Goal: Task Accomplishment & Management: Use online tool/utility

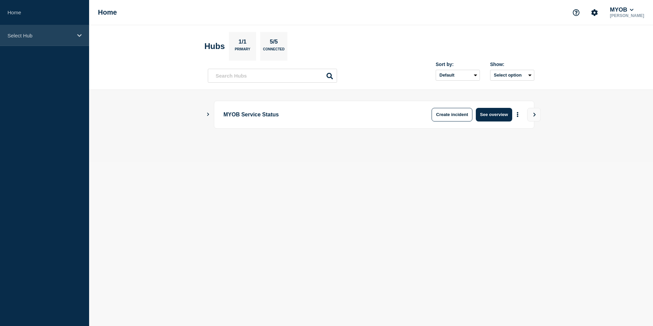
click at [67, 34] on p "Select Hub" at bounding box center [39, 36] width 65 height 6
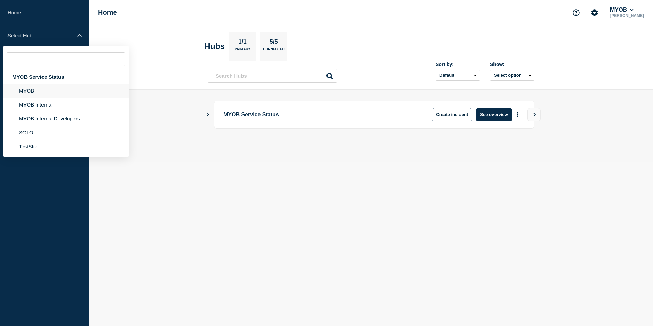
click at [72, 91] on li "MYOB" at bounding box center [65, 91] width 125 height 14
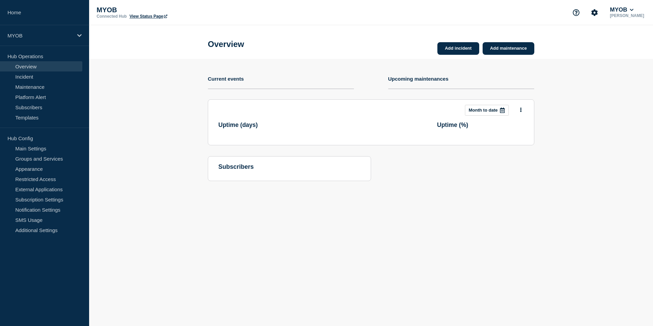
click at [119, 78] on section "Add incident Add maintenance Current events Upcoming maintenances This month Mo…" at bounding box center [371, 125] width 564 height 132
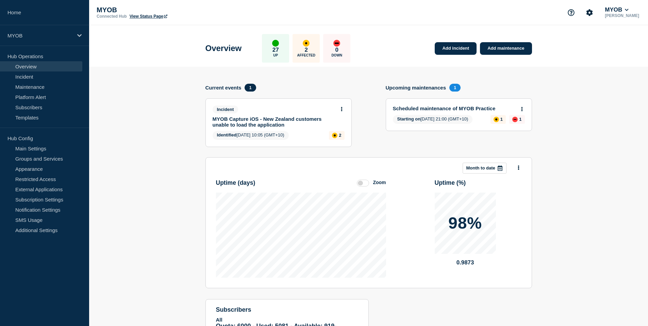
click at [274, 121] on link "MYOB Capture iOS - New Zealand customers unable to load the application" at bounding box center [274, 122] width 123 height 12
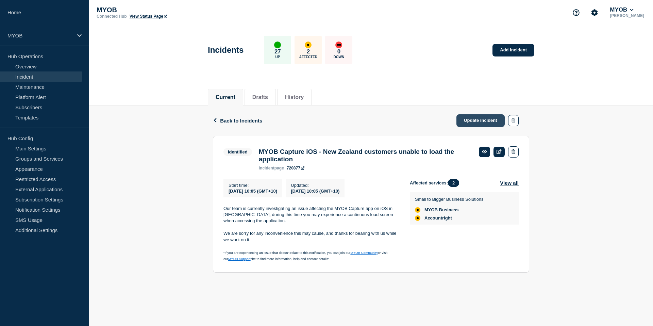
click at [482, 121] on link "Update incident" at bounding box center [481, 120] width 48 height 13
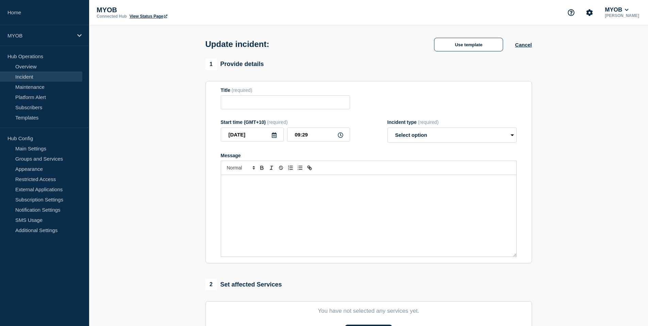
type input "MYOB Capture iOS - New Zealand customers unable to load the application"
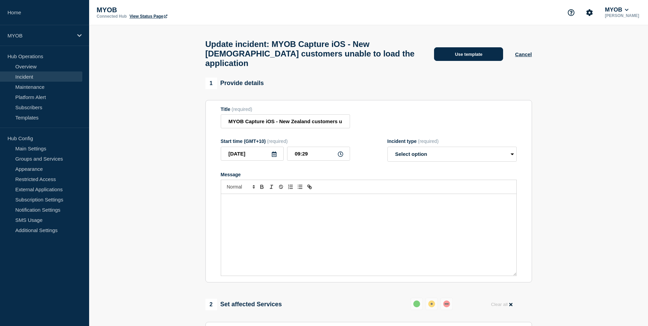
click at [465, 48] on button "Use template" at bounding box center [468, 54] width 69 height 14
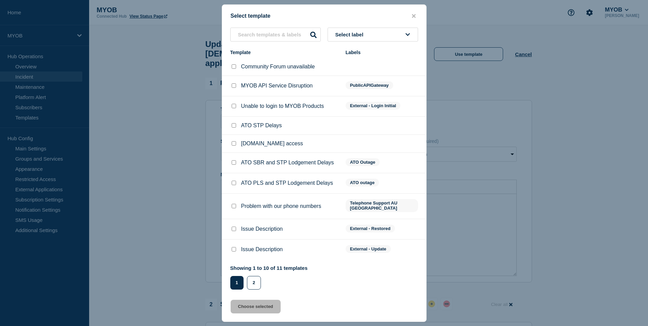
click at [231, 232] on div at bounding box center [233, 229] width 7 height 7
click at [233, 231] on input "Issue Description checkbox" at bounding box center [234, 229] width 4 height 4
checkbox input "true"
click at [267, 309] on button "Choose selected" at bounding box center [256, 307] width 50 height 14
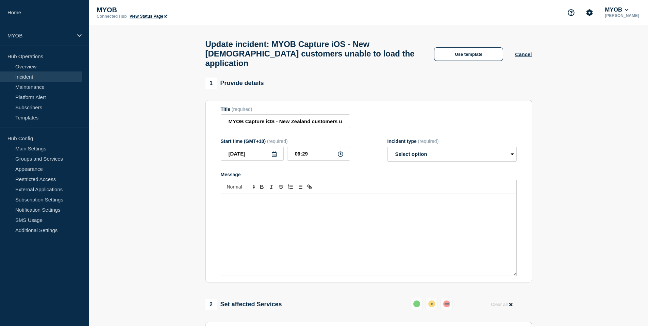
select select "resolved"
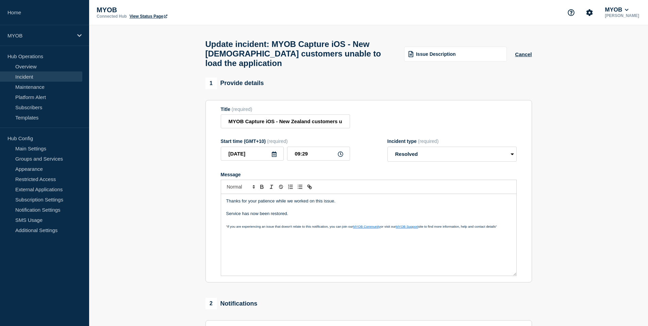
click at [350, 199] on p "Thanks for your patience while we worked on this issue." at bounding box center [368, 201] width 285 height 6
drag, startPoint x: 335, startPoint y: 199, endPoint x: 215, endPoint y: 195, distance: 119.8
click at [215, 195] on section "Title (required) MYOB Capture iOS - New Zealand customers unable to load the ap…" at bounding box center [369, 191] width 327 height 183
click at [228, 198] on p "A new version (2.14) has now been released to adressed the" at bounding box center [368, 201] width 285 height 6
click at [226, 212] on p "Service has now been restored." at bounding box center [368, 214] width 285 height 6
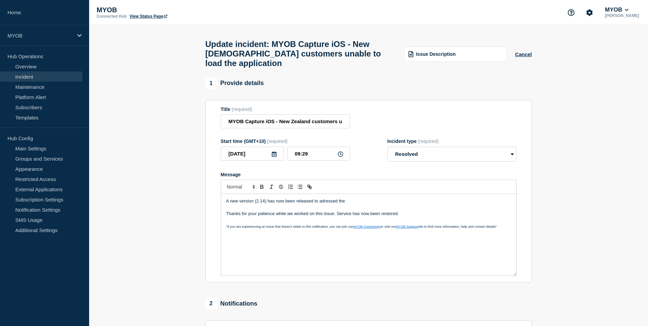
click at [332, 211] on p "Thanks for your patience while we worked on this issue. Service has now been re…" at bounding box center [368, 214] width 285 height 6
click at [360, 200] on p "A new version (2.14) has now been released to adressed the" at bounding box center [368, 201] width 285 height 6
click at [254, 199] on p "A new version (2.14) has now been released to adressed the" at bounding box center [368, 201] width 285 height 6
click at [326, 200] on p "A new version (2.14) has now been released to adressed the" at bounding box center [368, 201] width 285 height 6
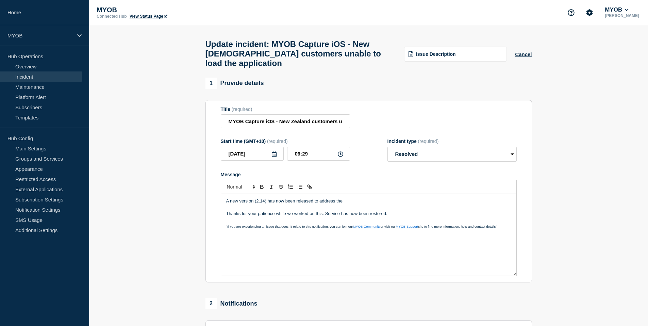
drag, startPoint x: 348, startPoint y: 199, endPoint x: 336, endPoint y: 198, distance: 12.0
click at [336, 198] on p "A new version (2.14) has now been released to address the" at bounding box center [368, 201] width 285 height 6
click at [438, 198] on p "A new version (2.14) has now been released to address the issue preventing New …" at bounding box center [368, 201] width 285 height 6
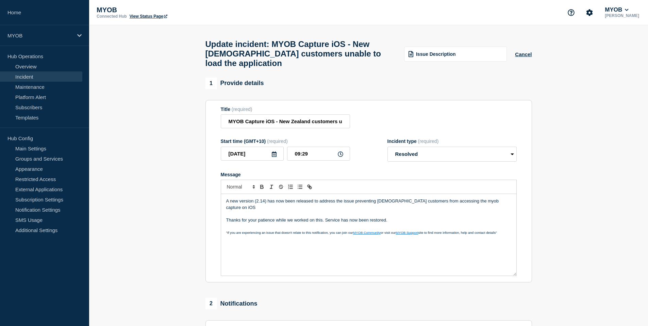
click at [360, 199] on p "A new version (2.14) has now been released to address the issue preventing [DEM…" at bounding box center [368, 204] width 285 height 13
drag, startPoint x: 422, startPoint y: 199, endPoint x: 481, endPoint y: 200, distance: 59.9
click at [480, 199] on p "A new version (2.14) has now been released to address the issue affecting [DEMO…" at bounding box center [368, 204] width 285 height 13
drag, startPoint x: 487, startPoint y: 199, endPoint x: 401, endPoint y: 199, distance: 85.7
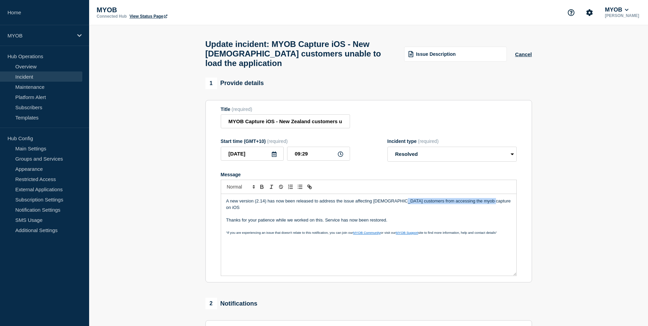
click at [401, 199] on p "A new version (2.14) has now been released to address the issue affecting [DEMO…" at bounding box center [368, 204] width 285 height 13
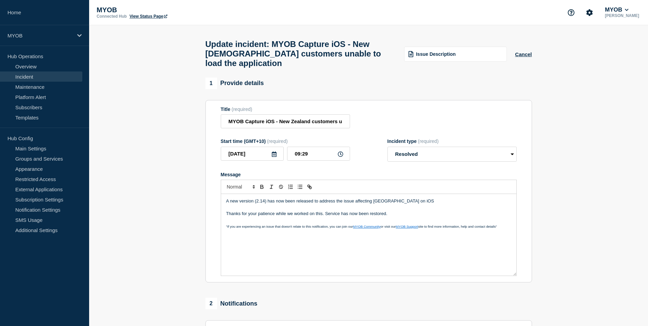
click at [419, 200] on p "A new version (2.14) has now been released to address the issue affecting [GEOG…" at bounding box center [368, 201] width 285 height 6
click at [432, 199] on p "A new version (2.14) has now been released to address the issue affecting New Z…" at bounding box center [368, 201] width 285 height 6
click at [441, 198] on p "A new version (2.14) has now been released to address the issue affecting New Z…" at bounding box center [368, 201] width 285 height 6
drag, startPoint x: 313, startPoint y: 199, endPoint x: 267, endPoint y: 200, distance: 46.3
click at [267, 200] on p "A new version (2.14) has now been released to address the issue affecting New Z…" at bounding box center [368, 201] width 285 height 6
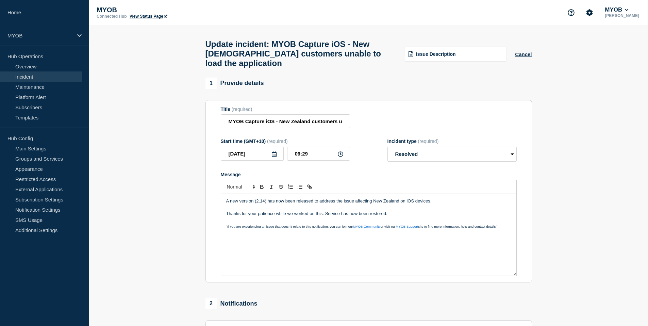
drag, startPoint x: 399, startPoint y: 200, endPoint x: 421, endPoint y: 200, distance: 21.8
click at [399, 200] on p "A new version (2.14) has now been released to address the issue affecting New Z…" at bounding box center [368, 201] width 285 height 6
click at [461, 200] on p "A new version (2.14) has now been released to address the issue affecting New Z…" at bounding box center [368, 201] width 285 height 6
click at [313, 199] on p "A new version (2.14) has now been released to address the issue affecting New Z…" at bounding box center [368, 201] width 285 height 6
click at [329, 200] on p "A new version (2.14) has now been released on the app store to address the issu…" at bounding box center [368, 201] width 285 height 6
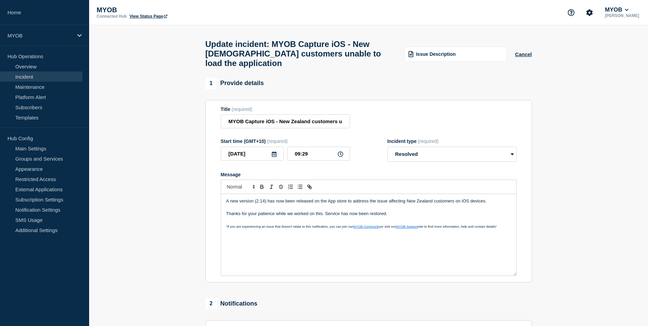
click at [329, 199] on p "A new version (2.14) has now been released on the App store to address the issu…" at bounding box center [368, 201] width 285 height 6
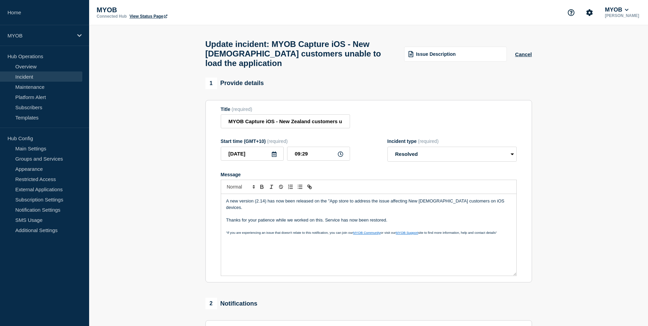
click at [349, 198] on p "A new version (2.14) has now been released on the "App store to address the iss…" at bounding box center [368, 204] width 285 height 13
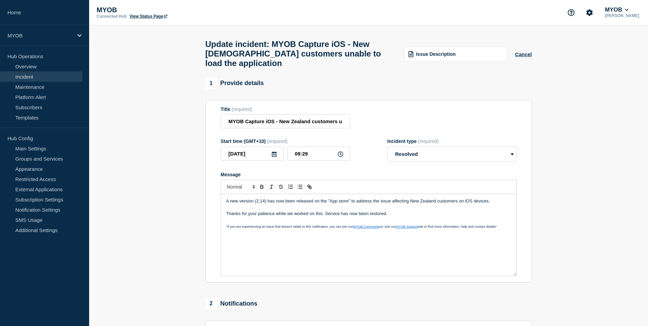
click at [340, 198] on p "A new version (2.14) has now been released on the "App store" to address the is…" at bounding box center [368, 201] width 285 height 6
click at [366, 223] on p ""If you are experiencing an issue that doesn't relate to this notification, you…" at bounding box center [368, 226] width 285 height 6
click at [395, 217] on p "Message" at bounding box center [368, 220] width 285 height 6
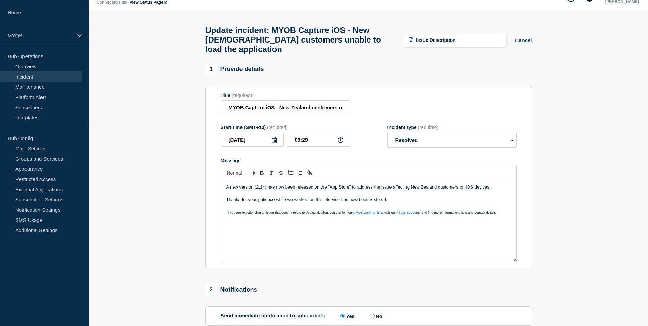
scroll to position [16, 0]
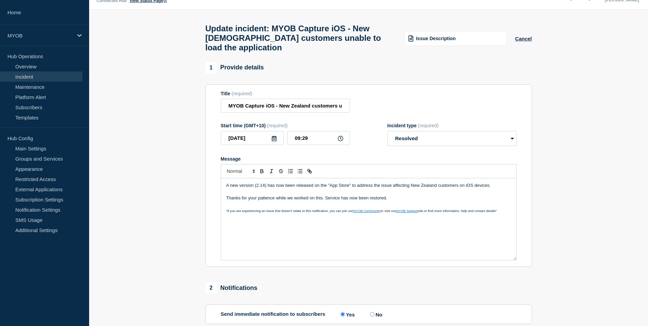
click at [403, 201] on p "Message" at bounding box center [368, 204] width 285 height 6
click at [394, 201] on p "Message" at bounding box center [368, 204] width 285 height 6
click at [393, 197] on p "Thanks for your patience while we worked on this. Service has now been restored." at bounding box center [368, 198] width 285 height 6
click at [402, 191] on p "Message" at bounding box center [368, 192] width 285 height 6
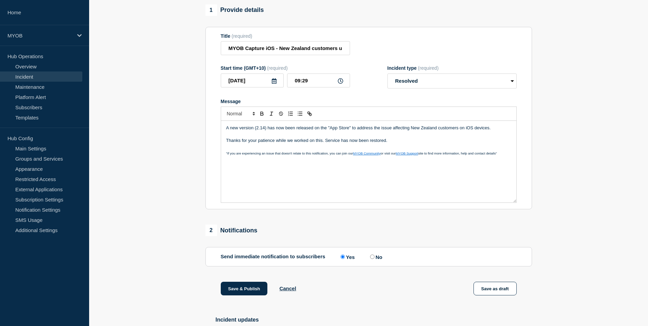
scroll to position [68, 0]
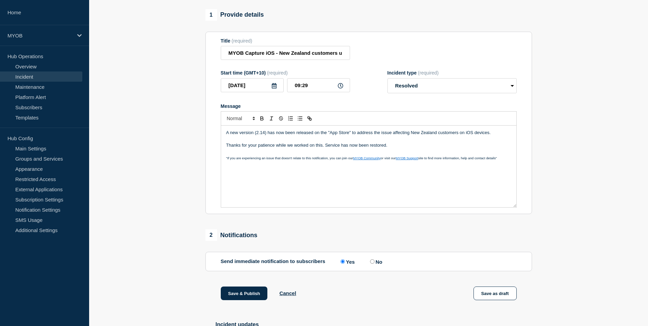
click at [501, 131] on p "A new version (2.14) has now been released on the "App Store" to address the is…" at bounding box center [368, 133] width 285 height 6
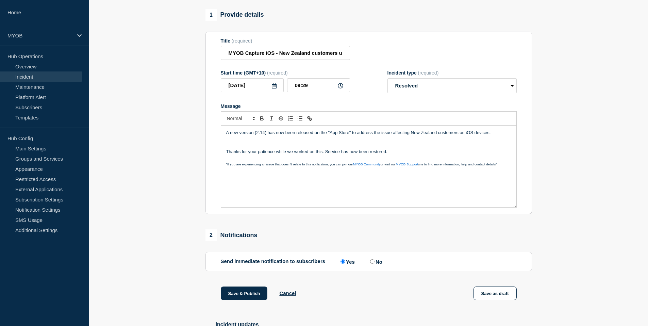
click at [240, 143] on p "Message" at bounding box center [368, 145] width 285 height 6
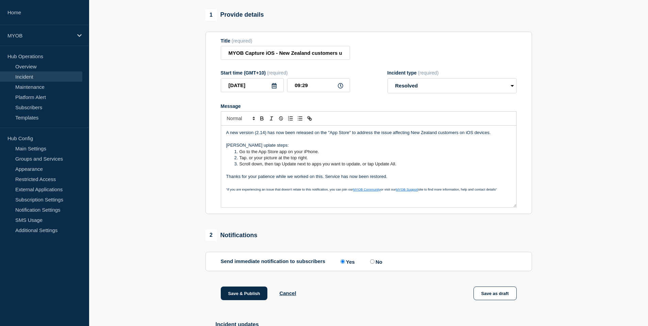
click at [251, 142] on p "[PERSON_NAME] uplate steps:" at bounding box center [368, 145] width 285 height 6
drag, startPoint x: 253, startPoint y: 143, endPoint x: 247, endPoint y: 143, distance: 6.1
click at [247, 143] on p "[PERSON_NAME] uplate steps:" at bounding box center [368, 145] width 285 height 6
click at [269, 142] on p "[PERSON_NAME] update steps:" at bounding box center [368, 145] width 285 height 6
click at [248, 157] on span "Tap. or your picture at the top right." at bounding box center [274, 157] width 69 height 5
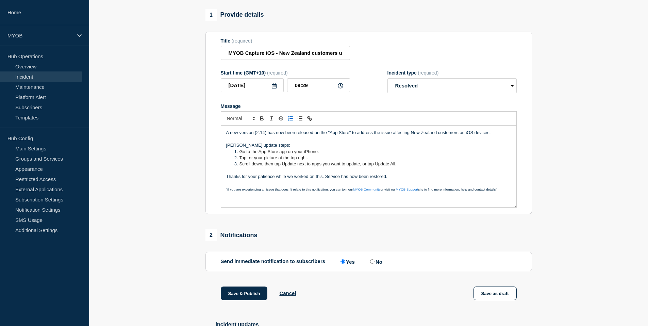
click at [317, 158] on li "Tap. or your picture at the top right." at bounding box center [372, 158] width 279 height 6
click at [248, 157] on span "Tap. or your picture at the top right." at bounding box center [274, 157] width 69 height 5
click at [249, 156] on span "Tap or your picture at the top right." at bounding box center [273, 157] width 67 height 5
click at [252, 156] on span "Tap your your picture at the top right." at bounding box center [276, 157] width 72 height 5
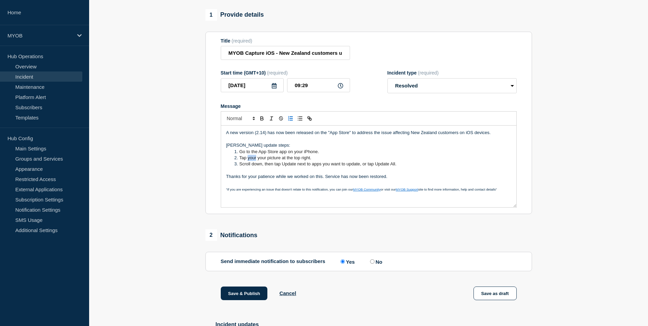
click at [252, 156] on span "Tap your your picture at the top right." at bounding box center [276, 157] width 72 height 5
click at [271, 155] on span "Tap your picture at the top right." at bounding box center [271, 157] width 62 height 5
click at [314, 155] on span "Tap your picture/profile at the top right." at bounding box center [278, 157] width 76 height 5
click at [274, 142] on p "[PERSON_NAME] update steps:" at bounding box center [368, 145] width 285 height 6
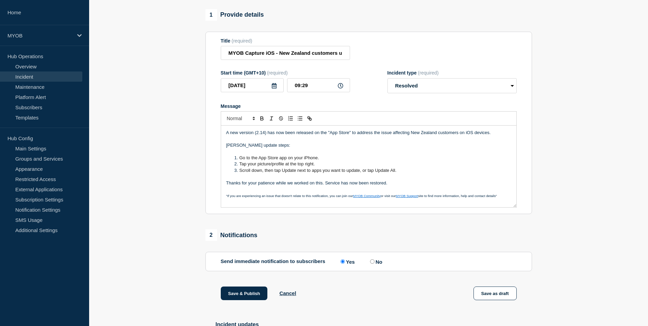
click at [362, 143] on p "[PERSON_NAME] update steps:" at bounding box center [368, 145] width 285 height 6
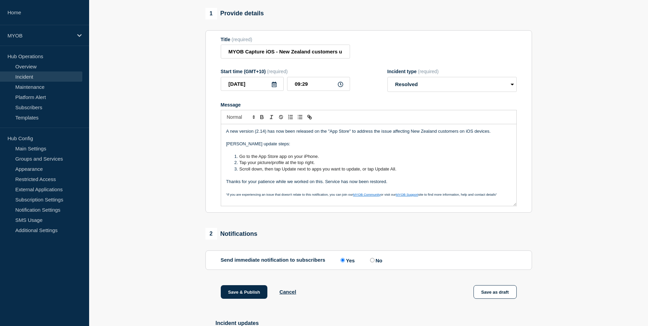
scroll to position [71, 0]
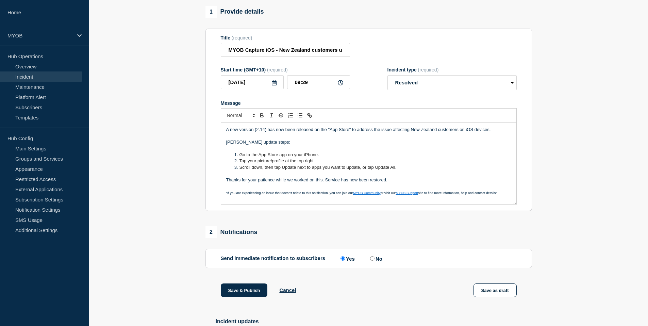
click at [290, 166] on span "Scroll down, then tap Update next to apps you want to update, or tap Update All." at bounding box center [318, 167] width 157 height 5
click at [312, 165] on span "Scroll down, then tap Update next to apps you want to update, or tap Update All." at bounding box center [318, 167] width 157 height 5
drag, startPoint x: 311, startPoint y: 165, endPoint x: 395, endPoint y: 168, distance: 84.4
click at [395, 168] on li "Scroll down, then tap Update next to apps you want to update, or tap Update All." at bounding box center [372, 167] width 279 height 6
click at [335, 165] on span "Scroll down, then tap Update next to the MYOB capture app." at bounding box center [299, 167] width 119 height 5
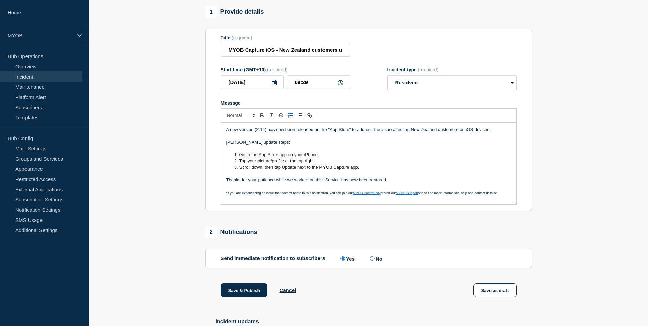
click at [359, 164] on li "Scroll down, then tap Update next to the MYOB Capture app." at bounding box center [372, 167] width 279 height 6
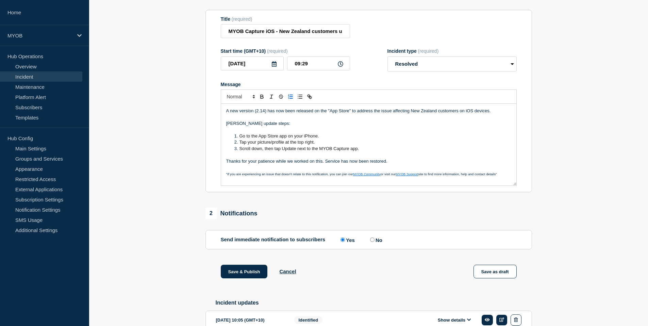
scroll to position [92, 0]
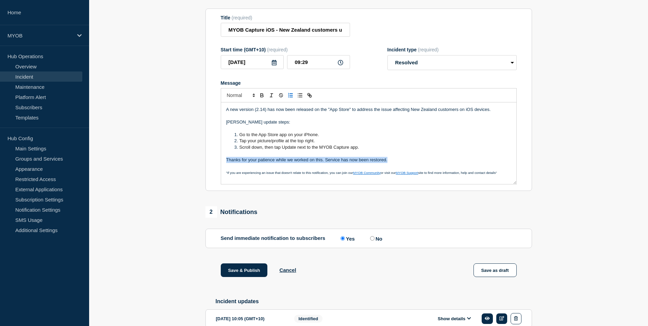
drag, startPoint x: 393, startPoint y: 158, endPoint x: 214, endPoint y: 161, distance: 179.3
click at [214, 161] on section "Title (required) MYOB Capture iOS - New Zealand customers unable to load the ap…" at bounding box center [369, 100] width 327 height 183
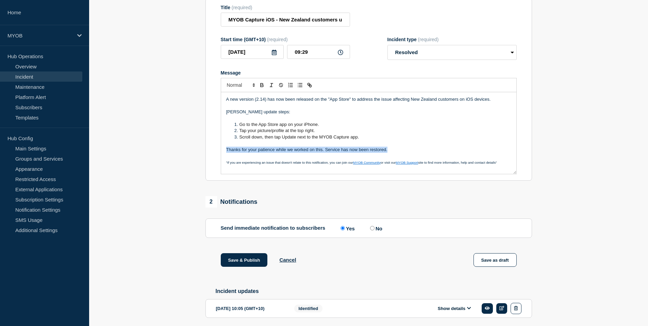
scroll to position [103, 0]
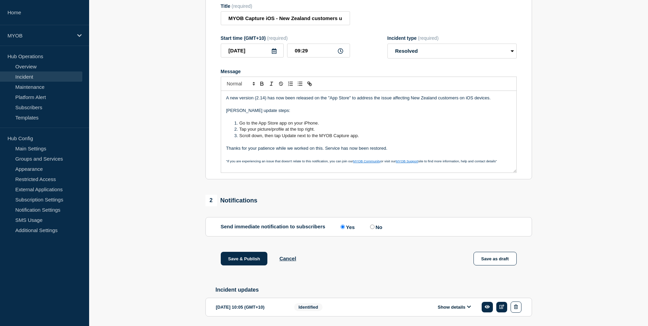
click at [394, 143] on p "Message" at bounding box center [368, 142] width 285 height 6
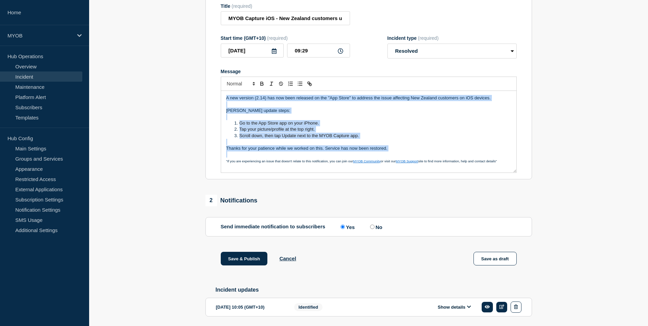
drag, startPoint x: 406, startPoint y: 150, endPoint x: 215, endPoint y: 86, distance: 201.6
click at [215, 86] on section "Title (required) MYOB Capture iOS - New Zealand customers unable to load the ap…" at bounding box center [369, 88] width 327 height 183
copy div "A new version (2.14) has now been released on the "App Store" to address the is…"
click at [402, 147] on p "Thanks for your patience while we worked on this. Service has now been restored." at bounding box center [368, 148] width 285 height 6
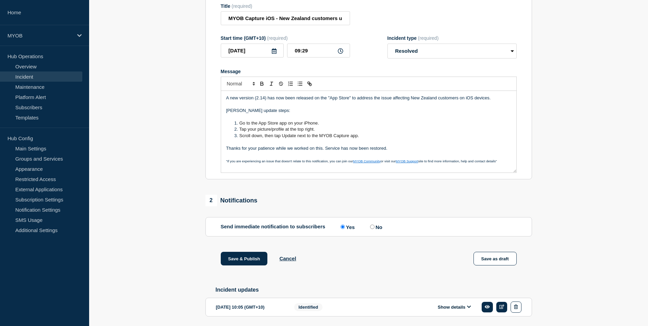
drag, startPoint x: 376, startPoint y: 148, endPoint x: 203, endPoint y: 88, distance: 183.4
click at [203, 88] on div "1 Provide details Title (required) MYOB Capture iOS - New Zealand customers una…" at bounding box center [368, 155] width 334 height 363
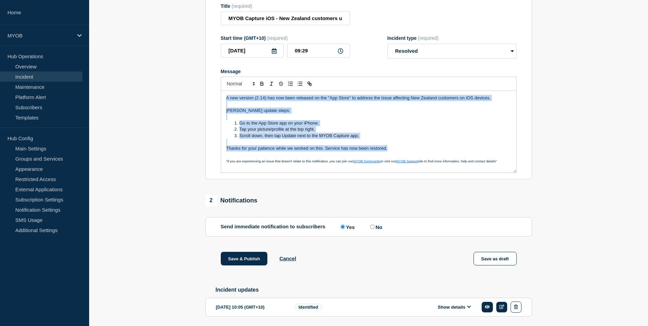
drag, startPoint x: 225, startPoint y: 96, endPoint x: 471, endPoint y: 148, distance: 252.2
click at [471, 148] on div "A new version (2.14) has now been released on the "App Store" to address the is…" at bounding box center [368, 132] width 295 height 82
copy div "A new version (2.14) has now been released on the "App Store" to address the is…"
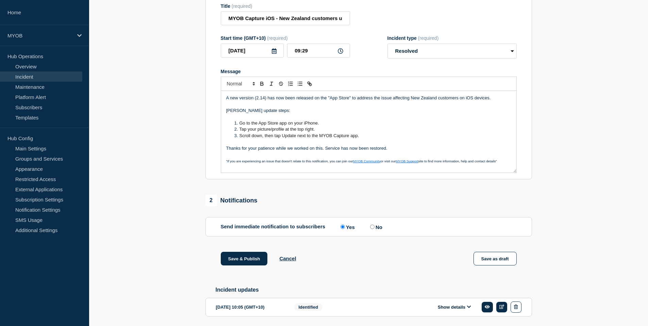
click at [378, 140] on p "Message" at bounding box center [368, 142] width 285 height 6
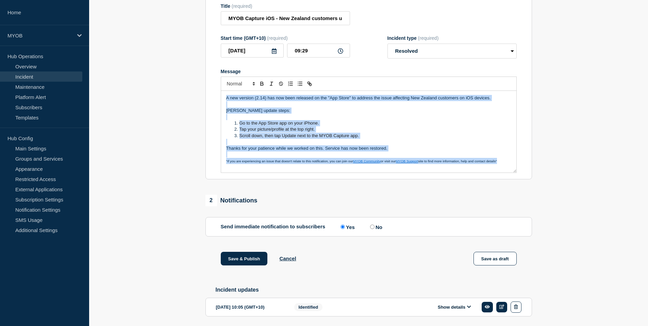
drag, startPoint x: 507, startPoint y: 159, endPoint x: 200, endPoint y: 78, distance: 317.9
click at [200, 78] on section "1 Provide details Title (required) MYOB Capture iOS - New Zealand customers una…" at bounding box center [368, 155] width 559 height 363
copy div "A new version (2.14) has now been released on the "App Store" to address the is…"
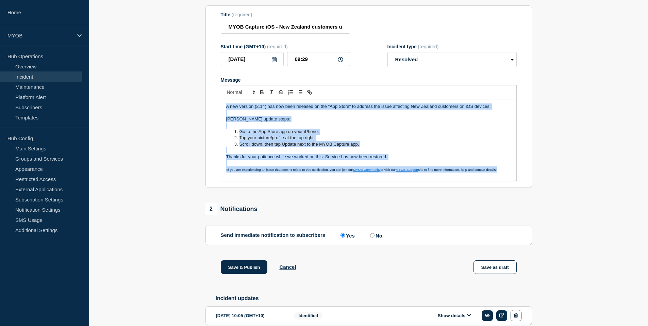
scroll to position [93, 0]
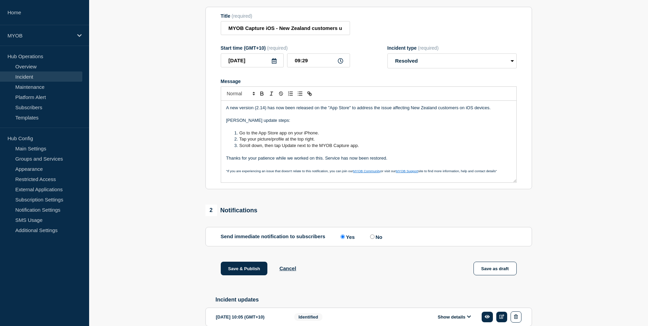
click at [560, 112] on section "1 Provide details Title (required) MYOB Capture iOS - New Zealand customers una…" at bounding box center [368, 165] width 559 height 363
click at [231, 118] on p "[PERSON_NAME] update steps:" at bounding box center [368, 120] width 285 height 6
copy p "[PERSON_NAME]"
click at [237, 120] on p "[PERSON_NAME] update steps:" at bounding box center [368, 120] width 285 height 6
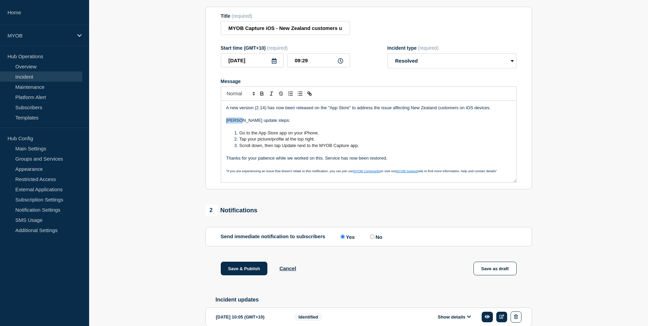
click at [238, 119] on p "[PERSON_NAME] update steps:" at bounding box center [368, 120] width 285 height 6
click at [237, 118] on strong "Manual" at bounding box center [233, 120] width 15 height 5
click at [237, 118] on span "Manual" at bounding box center [233, 120] width 15 height 5
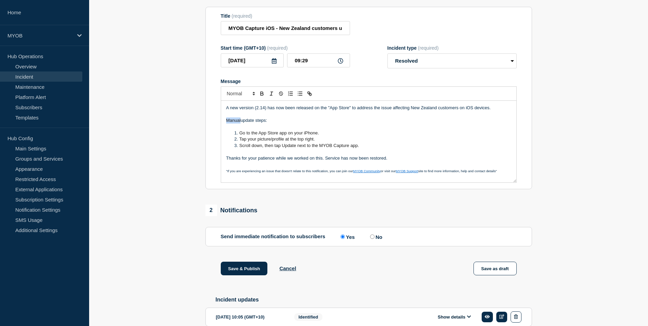
copy span "Manual"
click at [286, 124] on p "Message" at bounding box center [368, 127] width 285 height 6
drag, startPoint x: 242, startPoint y: 119, endPoint x: 277, endPoint y: 118, distance: 34.7
click at [277, 118] on p "Manual update steps:" at bounding box center [368, 120] width 285 height 6
click at [291, 127] on p "Message" at bounding box center [368, 127] width 285 height 6
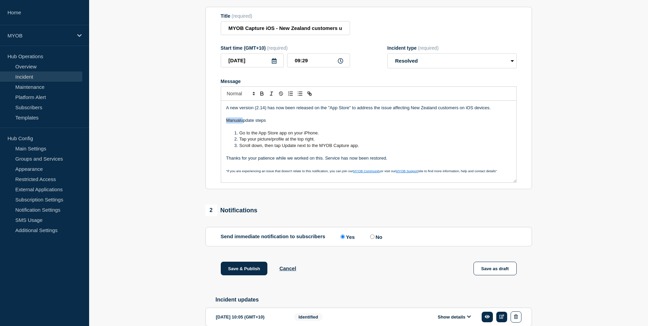
drag, startPoint x: 241, startPoint y: 120, endPoint x: 221, endPoint y: 120, distance: 20.4
click at [221, 120] on div "A new version (2.14) has now been released on the "App Store" to address the is…" at bounding box center [368, 142] width 295 height 82
click at [285, 118] on p "Manual update steps:" at bounding box center [368, 120] width 285 height 6
click at [228, 118] on p "Manual update steps:" at bounding box center [368, 120] width 285 height 6
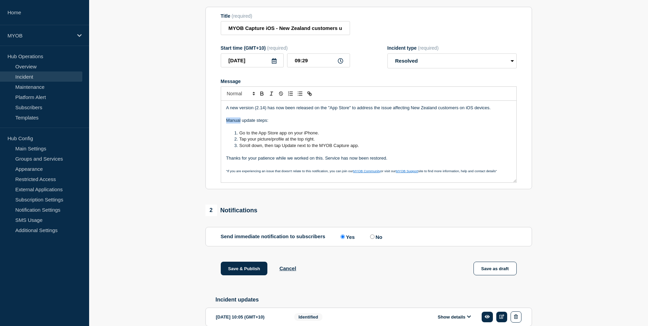
copy p "Manual"
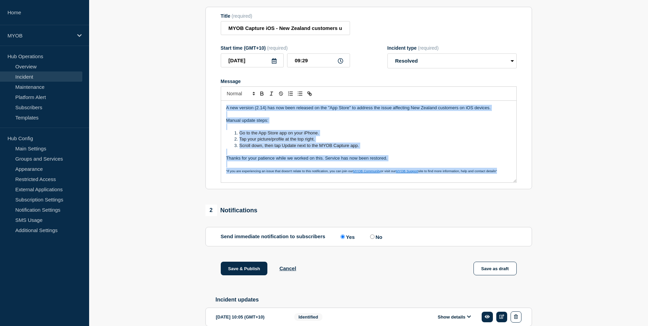
drag, startPoint x: 507, startPoint y: 170, endPoint x: 217, endPoint y: 87, distance: 301.6
click at [217, 87] on section "Title (required) MYOB Capture iOS - New Zealand customers unable to load the ap…" at bounding box center [369, 98] width 327 height 183
copy div "A new version (2.14) has now been released on the "App Store" to address the is…"
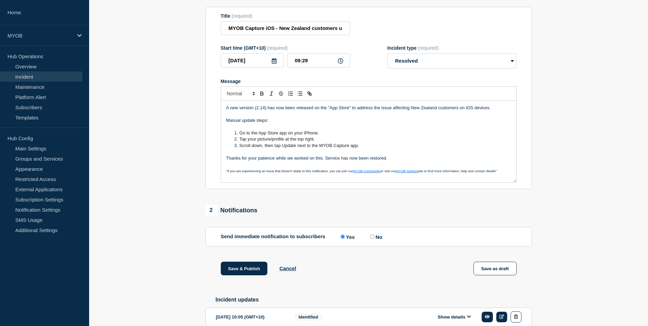
click at [308, 130] on span "Go to the App Store app on your iPhone." at bounding box center [280, 132] width 80 height 5
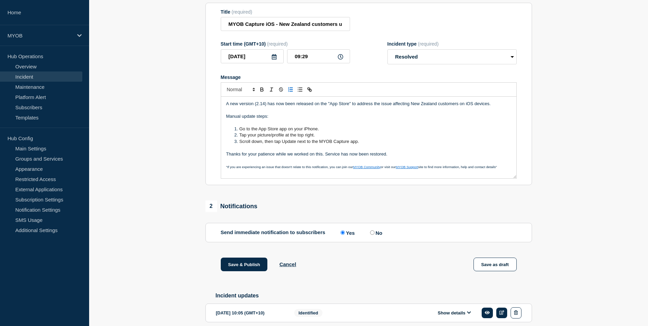
scroll to position [99, 0]
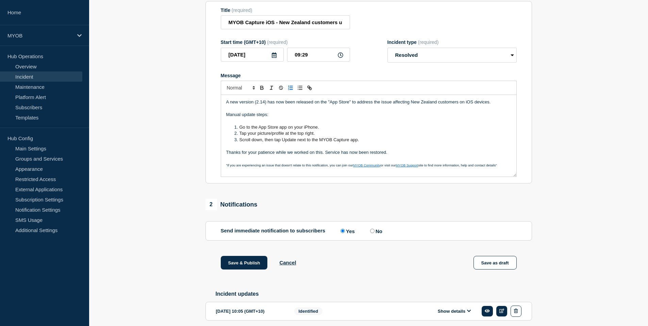
click at [392, 139] on li "Scroll down, then tap Update next to the MYOB Capture app." at bounding box center [372, 140] width 279 height 6
click at [282, 138] on span "Scroll down, then tap Update next to the MYOB Capture app." at bounding box center [300, 139] width 120 height 5
click at [297, 137] on span "Scroll down, then tap 'Update next to the MYOB Capture app." at bounding box center [300, 139] width 120 height 5
click at [386, 145] on p "Message" at bounding box center [368, 146] width 285 height 6
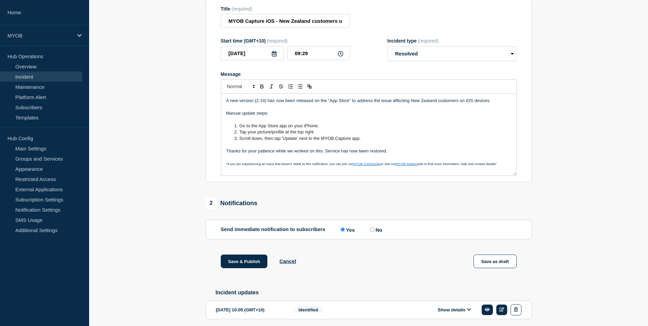
scroll to position [102, 0]
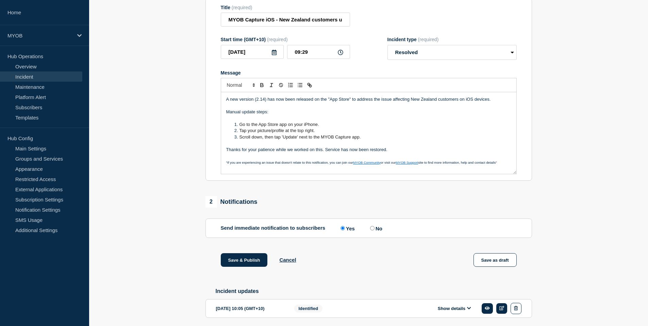
click at [440, 148] on p "Thanks for your patience while we worked on this. Service has now been restored." at bounding box center [368, 150] width 285 height 6
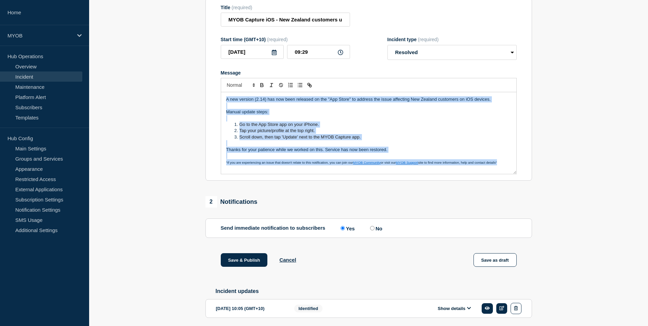
drag, startPoint x: 509, startPoint y: 159, endPoint x: 215, endPoint y: 79, distance: 304.5
click at [215, 79] on section "Title (required) MYOB Capture iOS - New Zealand customers unable to load the ap…" at bounding box center [369, 89] width 327 height 183
copy div "A new version (2.14) has now been released on the "App Store" to address the is…"
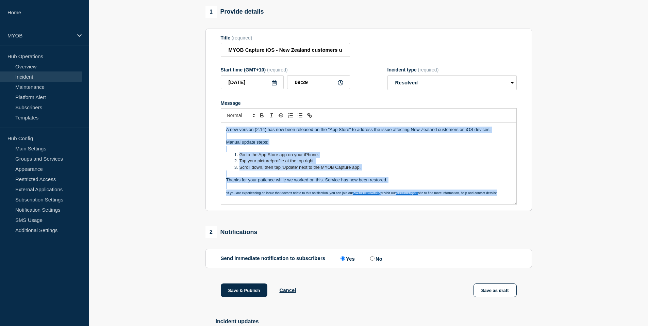
scroll to position [126, 0]
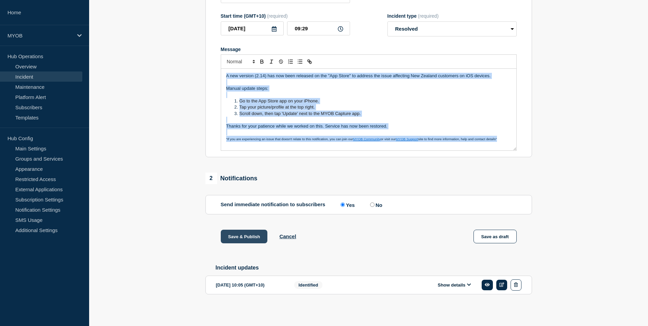
click at [242, 232] on button "Save & Publish" at bounding box center [244, 237] width 47 height 14
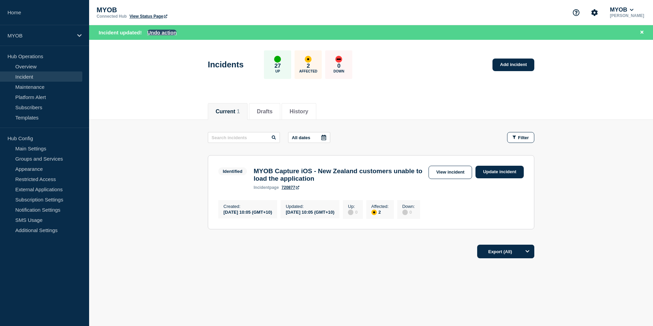
click at [160, 33] on button "Undo action" at bounding box center [162, 33] width 30 height 6
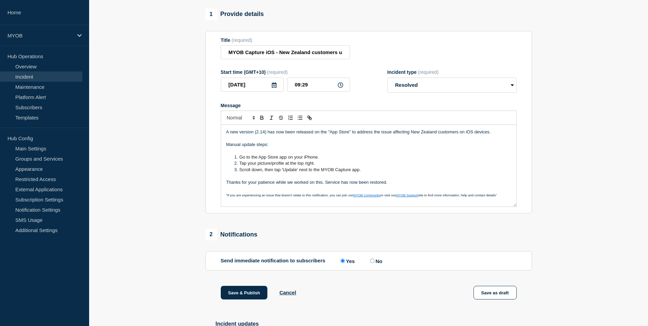
scroll to position [126, 0]
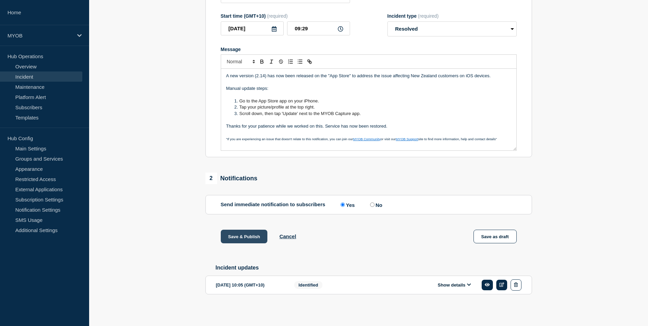
click at [246, 236] on button "Save & Publish" at bounding box center [244, 237] width 47 height 14
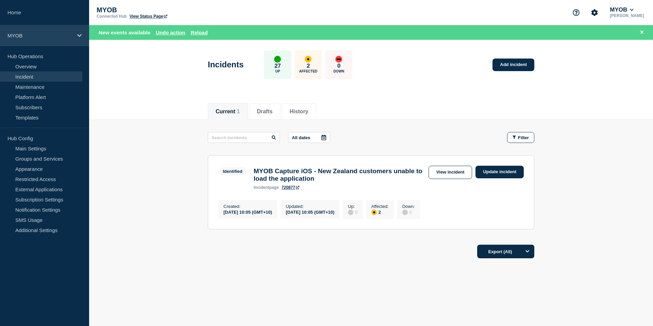
click at [45, 36] on p "MYOB" at bounding box center [39, 36] width 65 height 6
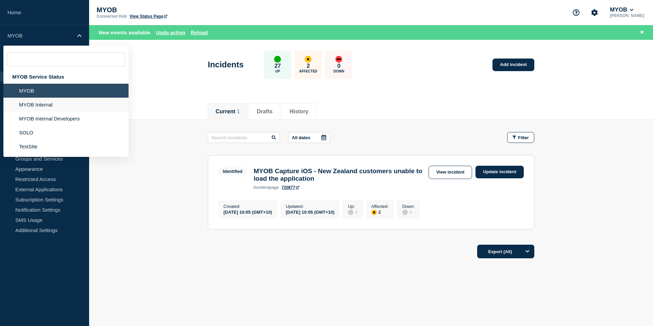
click at [34, 110] on li "MYOB Internal" at bounding box center [65, 105] width 125 height 14
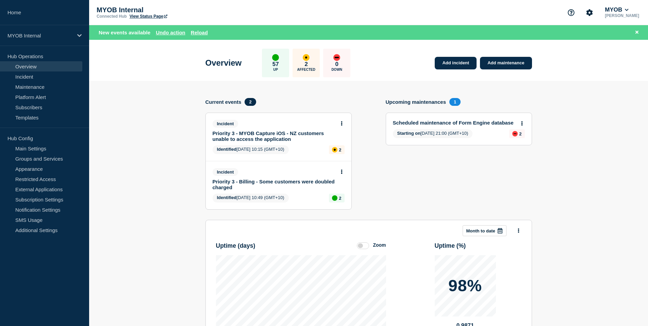
click at [289, 136] on link "Priority 3 - MYOB Capture iOS - NZ customers unable to access the application" at bounding box center [274, 136] width 123 height 12
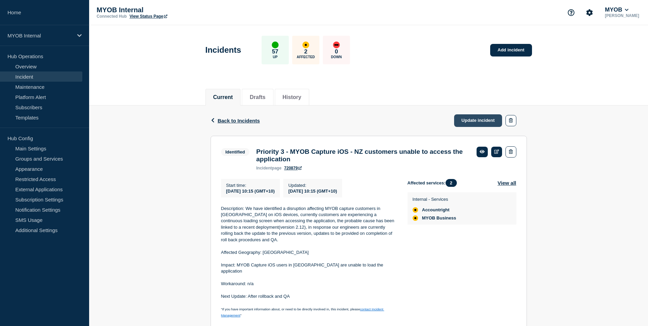
click at [479, 121] on link "Update incident" at bounding box center [478, 120] width 48 height 13
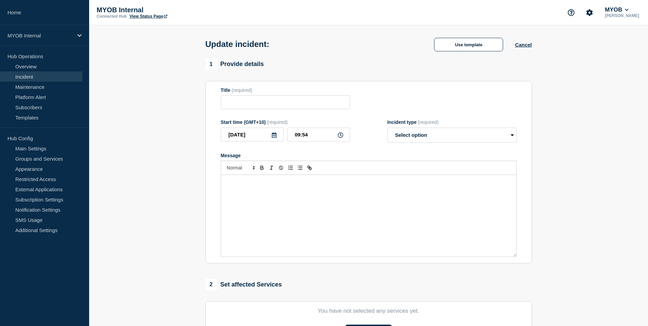
type input "Priority 3 - MYOB Capture iOS - NZ customers unable to access the application"
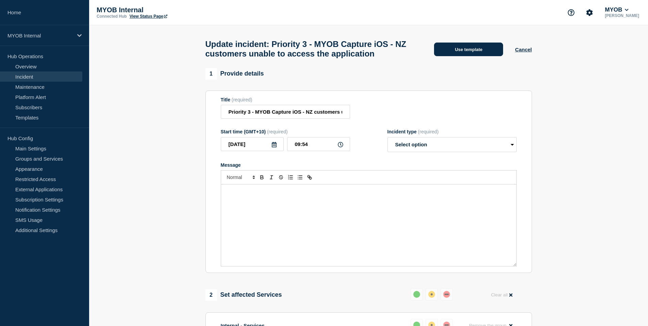
click at [469, 56] on button "Use template" at bounding box center [468, 50] width 69 height 14
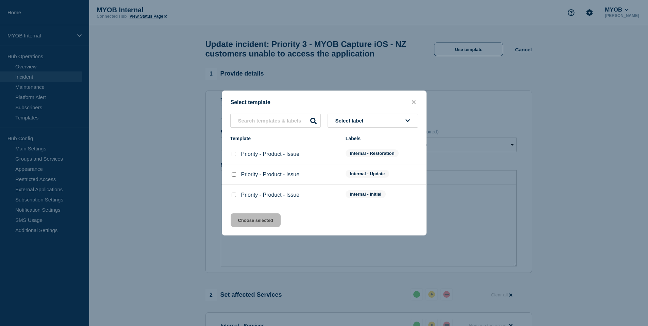
click at [233, 153] on input "Priority - Product - Issue checkbox" at bounding box center [234, 154] width 4 height 4
checkbox input "true"
click at [265, 219] on button "Choose selected" at bounding box center [256, 220] width 50 height 14
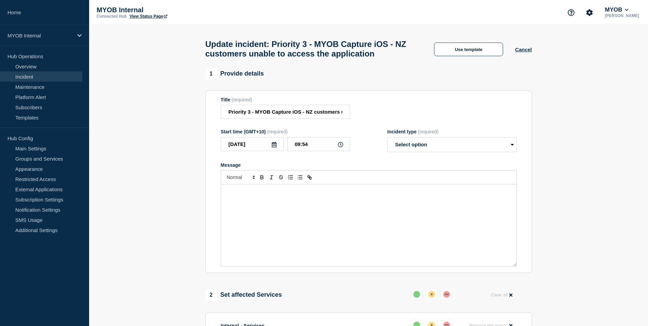
select select "resolved"
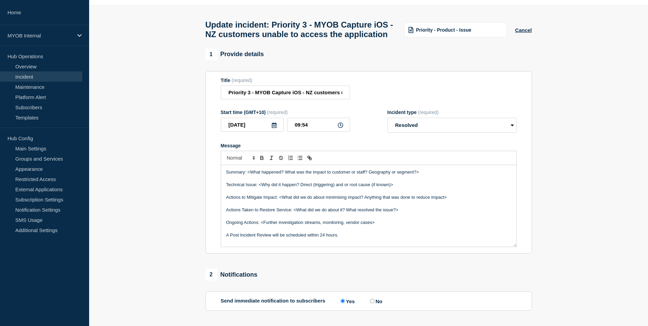
scroll to position [19, 0]
drag, startPoint x: 425, startPoint y: 180, endPoint x: 282, endPoint y: 183, distance: 143.3
click at [282, 183] on div "Summary: <What happened? What was the impact to customer or staff? Geography or…" at bounding box center [368, 207] width 295 height 82
click at [278, 176] on p "Summary: <What happened? What was the impact to customer or staff? Geography or…" at bounding box center [368, 173] width 285 height 6
drag, startPoint x: 283, startPoint y: 180, endPoint x: 247, endPoint y: 180, distance: 36.1
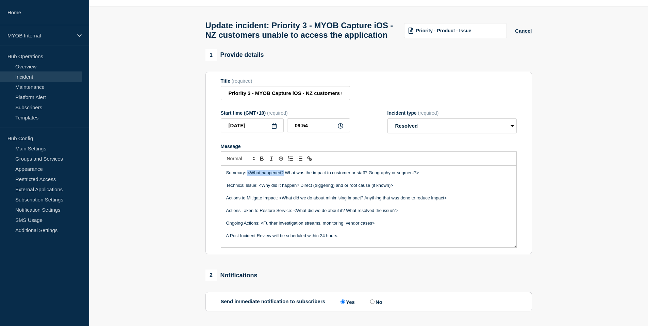
click at [247, 176] on p "Summary: <What happened? What was the impact to customer or staff? Geography or…" at bounding box center [368, 173] width 285 height 6
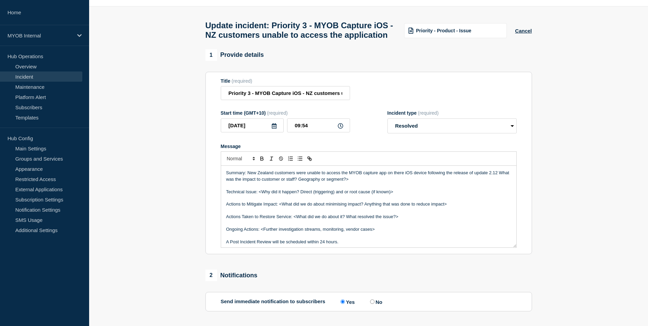
drag, startPoint x: 372, startPoint y: 187, endPoint x: 214, endPoint y: 184, distance: 157.6
click at [214, 184] on section "Title (required) Priority 3 - MYOB Capture iOS - NZ customers unable to access …" at bounding box center [369, 163] width 327 height 183
click at [360, 182] on p "Summary: New Zealand customers were unable to access the MYOB capture app on th…" at bounding box center [368, 176] width 285 height 13
drag, startPoint x: 347, startPoint y: 191, endPoint x: 501, endPoint y: 179, distance: 153.5
click at [501, 179] on div "Summary: New Zealand customers were unable to access the MYOB capture app on th…" at bounding box center [368, 207] width 295 height 82
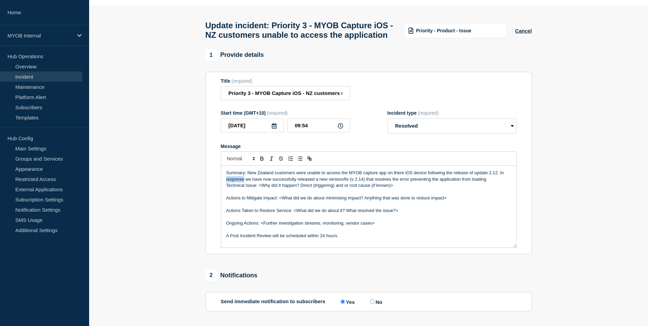
click at [236, 182] on p "Summary: New Zealand customers were unable to access the MYOB capture app on th…" at bounding box center [368, 176] width 285 height 13
click at [259, 195] on p "Message" at bounding box center [368, 192] width 285 height 6
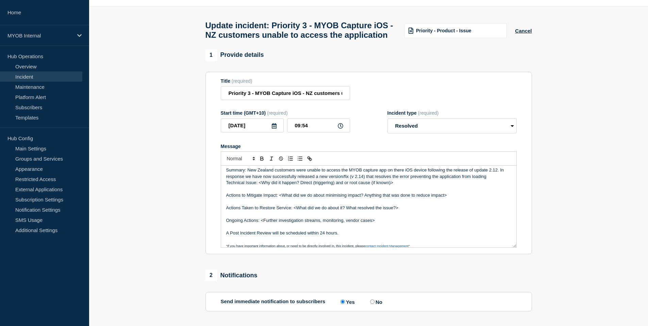
drag, startPoint x: 315, startPoint y: 184, endPoint x: 344, endPoint y: 186, distance: 29.0
click at [315, 180] on p "Summary: New Zealand customers were unable to access the MYOB capture app on th…" at bounding box center [368, 173] width 285 height 13
click at [345, 180] on p "Summary: New Zealand customers were unable to access the MYOB capture app on th…" at bounding box center [368, 173] width 285 height 13
click at [314, 180] on p "Summary: New Zealand customers were unable to access the MYOB capture app on th…" at bounding box center [368, 173] width 285 height 13
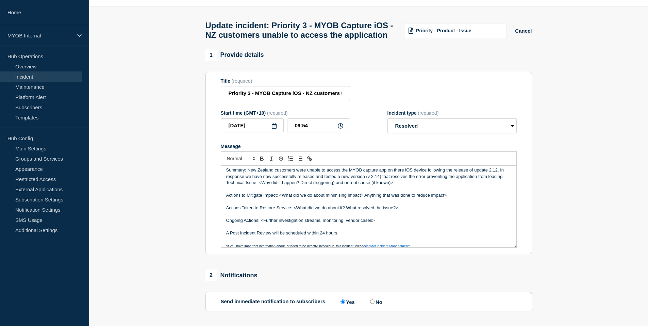
click at [388, 180] on p "Summary: New Zealand customers were unable to access the MYOB capture app on th…" at bounding box center [368, 173] width 285 height 13
click at [416, 186] on p "Technical Issue: <Why did it happen? Direct (triggering) and or root cause (if …" at bounding box center [368, 183] width 285 height 6
click at [246, 180] on p "Summary: New Zealand customers were unable to access the MYOB capture app on th…" at bounding box center [368, 173] width 285 height 13
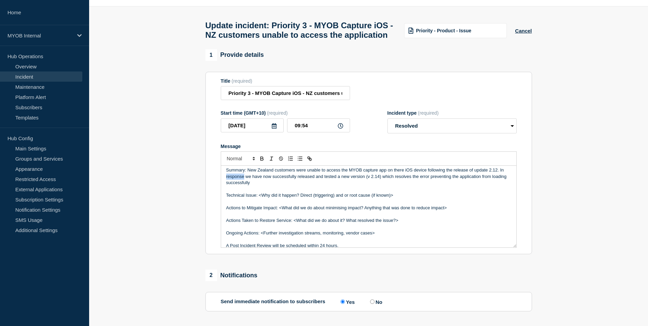
click at [241, 184] on p "Summary: New Zealand customers were unable to access the MYOB capture app on th…" at bounding box center [368, 176] width 285 height 19
click at [237, 184] on p "Summary: New Zealand customers were unable to access the MYOB capture app on th…" at bounding box center [368, 176] width 285 height 19
click at [370, 192] on p "Message" at bounding box center [368, 189] width 285 height 6
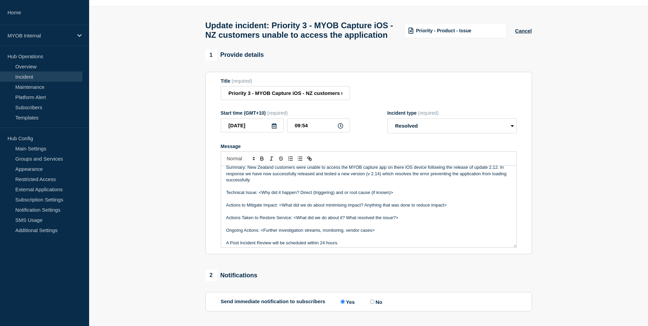
scroll to position [7, 0]
click at [430, 180] on p "Summary: New Zealand customers were unable to access the MYOB capture app on th…" at bounding box center [368, 172] width 285 height 19
click at [449, 182] on p "Summary: New Zealand customers were unable to access the MYOB capture app on th…" at bounding box center [368, 172] width 285 height 19
click at [443, 182] on p "Summary: New Zealand customers were unable to access the MYOB capture app on th…" at bounding box center [368, 172] width 285 height 19
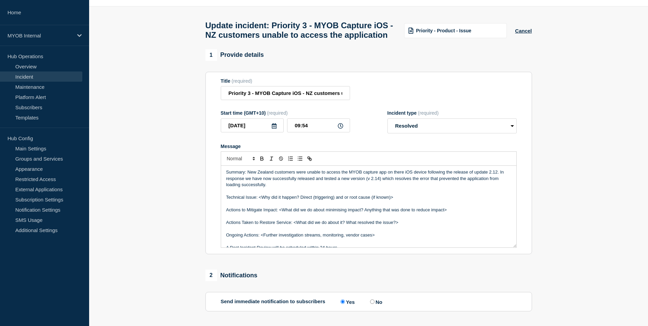
scroll to position [0, 0]
click at [404, 201] on p "Technical Issue: <Why did it happen? Direct (triggering) and or root cause (if …" at bounding box center [368, 198] width 285 height 6
drag, startPoint x: 462, startPoint y: 219, endPoint x: 198, endPoint y: 220, distance: 264.4
click at [198, 220] on section "1 Provide details Title (required) Priority 3 - MYOB Capture iOS - NZ customers…" at bounding box center [368, 230] width 559 height 363
drag, startPoint x: 353, startPoint y: 213, endPoint x: 294, endPoint y: 219, distance: 58.4
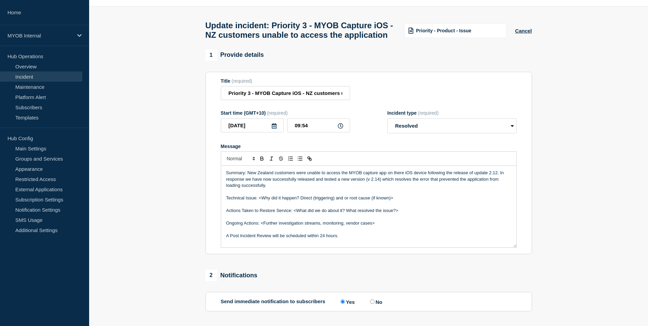
click at [294, 214] on p "Actions Taken to Restore Service: <What did we do about it? What resolved the i…" at bounding box center [368, 211] width 285 height 6
click at [343, 214] on p "Actions Taken to Restore Service: A fix was deployed with minor version upgrade…" at bounding box center [368, 211] width 285 height 6
click at [407, 214] on p "Actions Taken to Restore Service: A fix was deployed with Minor version upgrade…" at bounding box center [368, 211] width 285 height 6
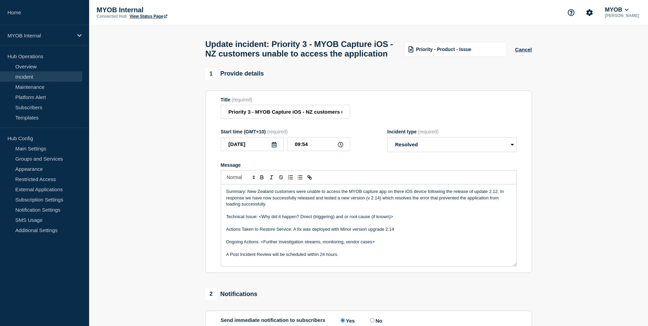
click at [342, 232] on p "Actions Taken to Restore Service: A fix was deployed with Minor version upgrade…" at bounding box center [368, 229] width 285 height 6
click at [341, 232] on p "Actions Taken to Restore Service: A fix was deployed with minor version upgrade…" at bounding box center [368, 229] width 285 height 6
click at [417, 232] on p "Actions Taken to Restore Service: A fix was deployed with the minor version upg…" at bounding box center [368, 229] width 285 height 6
drag, startPoint x: 402, startPoint y: 224, endPoint x: 259, endPoint y: 225, distance: 142.9
click at [259, 220] on p "Technical Issue: <Why did it happen? Direct (triggering) and or root cause (if …" at bounding box center [368, 217] width 285 height 6
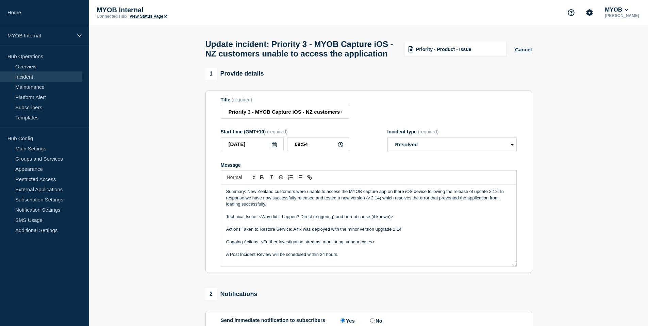
click at [400, 220] on p "Technical Issue: <Why did it happen? Direct (triggering) and or root cause (if …" at bounding box center [368, 217] width 285 height 6
drag, startPoint x: 400, startPoint y: 223, endPoint x: 258, endPoint y: 226, distance: 141.6
click at [258, 220] on p "Technical Issue: <Why did it happen? Direct (triggering) and or root cause (if …" at bounding box center [368, 217] width 285 height 6
click at [263, 220] on p "Technical Issue: <Why did it happen? Direct (triggering) and or root cause (if …" at bounding box center [368, 217] width 285 height 6
drag, startPoint x: 405, startPoint y: 223, endPoint x: 224, endPoint y: 227, distance: 181.4
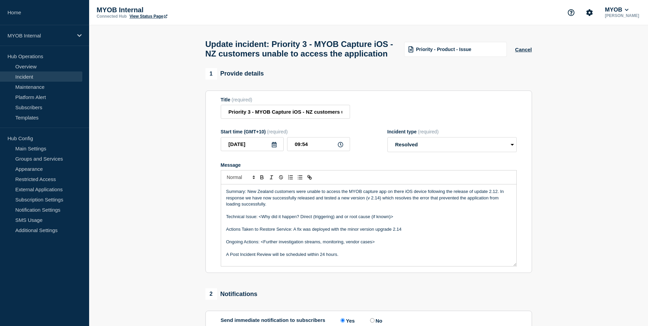
click at [224, 227] on div "Summary: New Zealand customers were unable to access the MYOB capture app on th…" at bounding box center [368, 225] width 295 height 82
drag, startPoint x: 359, startPoint y: 237, endPoint x: 260, endPoint y: 237, distance: 99.0
click at [260, 232] on p "Ongoing Actions: <Further investigation streams, monitoring, vendor cases>" at bounding box center [368, 229] width 285 height 6
drag, startPoint x: 264, startPoint y: 236, endPoint x: 298, endPoint y: 236, distance: 34.0
click at [264, 232] on p "Ongoing Actions: monitoring" at bounding box center [368, 229] width 285 height 6
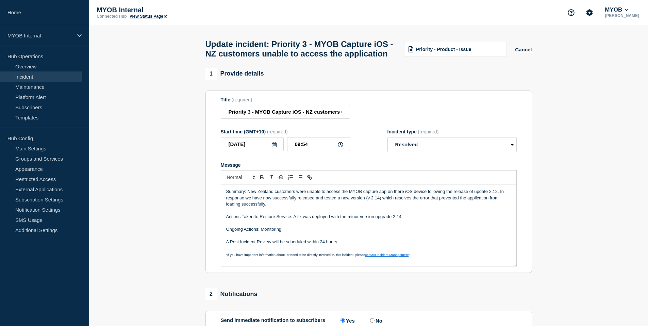
drag, startPoint x: 337, startPoint y: 248, endPoint x: 203, endPoint y: 249, distance: 133.7
click at [203, 249] on div "1 Provide details Title (required) Priority 3 - MYOB Capture iOS - NZ customers…" at bounding box center [368, 249] width 334 height 363
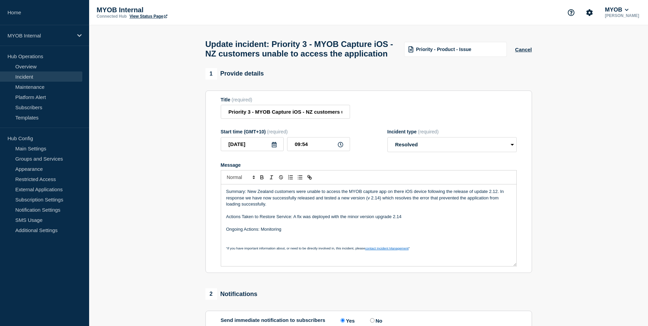
click at [282, 207] on p "Summary: New Zealand customers were unable to access the MYOB capture app on th…" at bounding box center [368, 197] width 285 height 19
click at [404, 200] on p "Summary: New Zealand customers were unable to access the MYOB capture app on th…" at bounding box center [368, 197] width 285 height 19
click at [401, 199] on p "Summary: New Zealand customers were unable to access the MYOB capture app on th…" at bounding box center [368, 197] width 285 height 19
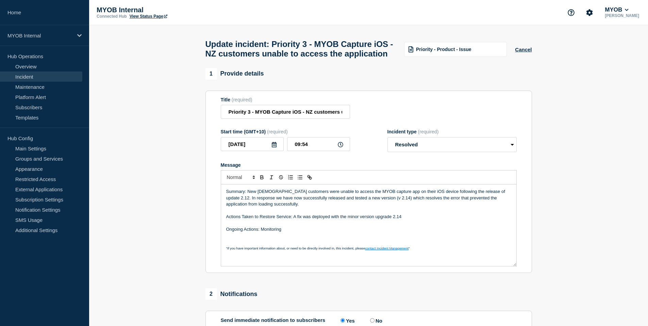
click at [409, 214] on p "Message" at bounding box center [368, 211] width 285 height 6
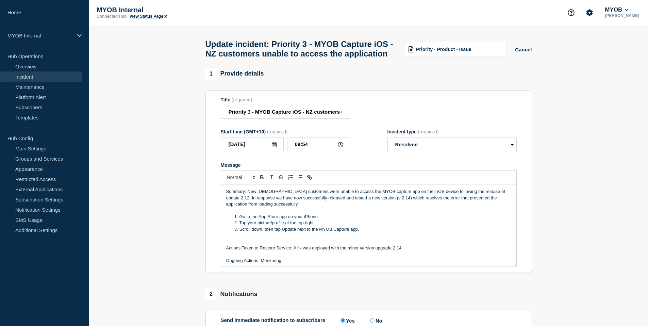
click at [241, 214] on p "Message" at bounding box center [368, 211] width 285 height 6
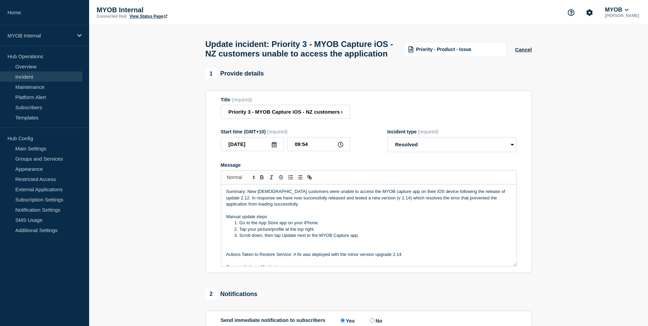
click at [245, 220] on p "Manual update steps" at bounding box center [368, 217] width 285 height 6
click at [278, 220] on p "Manual Update steps" at bounding box center [368, 217] width 285 height 6
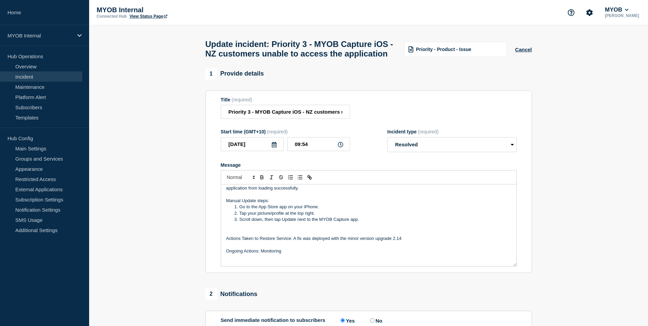
scroll to position [27, 0]
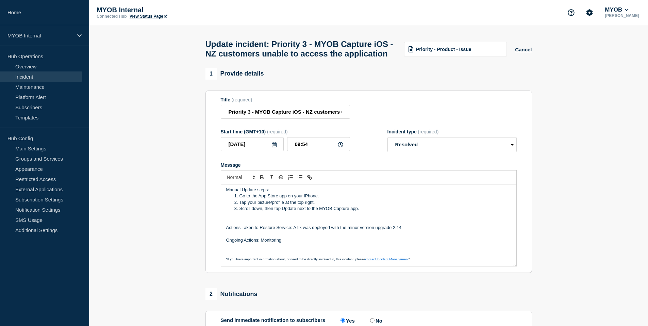
click at [228, 218] on p "Message" at bounding box center [368, 215] width 285 height 6
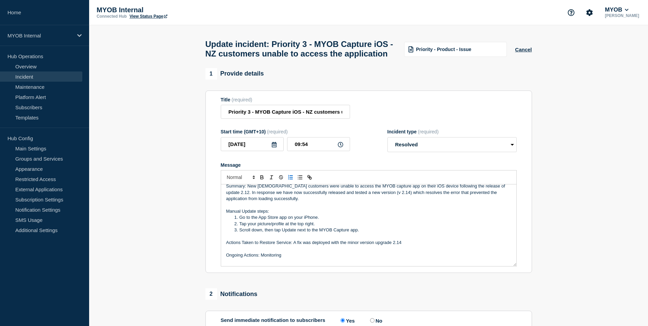
scroll to position [0, 0]
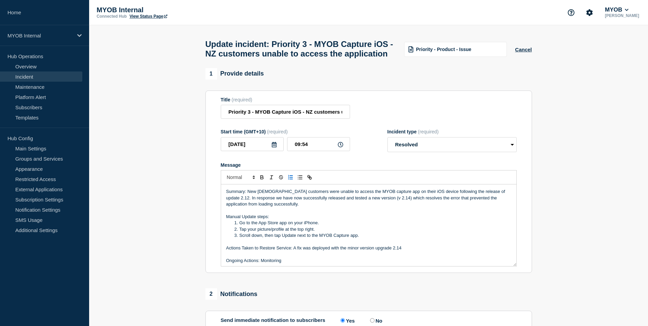
click at [293, 207] on p "Summary: New [DEMOGRAPHIC_DATA] customers were unable to access the MYOB captur…" at bounding box center [368, 197] width 285 height 19
click at [237, 214] on p "Message" at bounding box center [368, 211] width 285 height 6
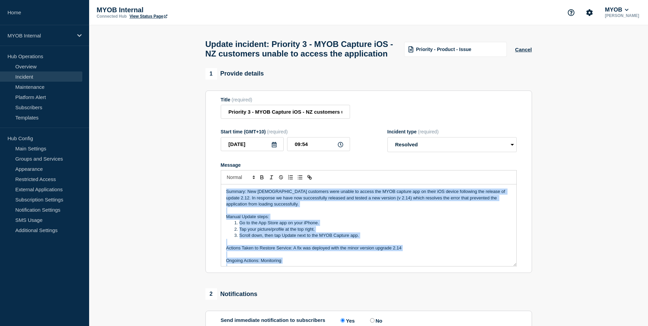
drag, startPoint x: 423, startPoint y: 268, endPoint x: 174, endPoint y: 166, distance: 269.6
click at [174, 166] on section "1 Provide details Title (required) Priority 3 - MYOB Capture iOS - NZ customers…" at bounding box center [368, 249] width 559 height 363
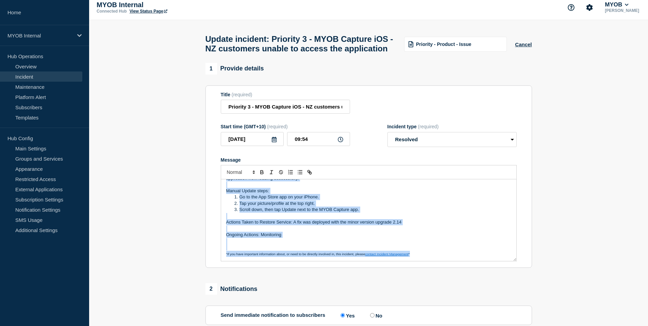
scroll to position [5, 0]
click at [348, 225] on p "Actions Taken to Restore Service: A fix was deployed with the minor version upg…" at bounding box center [368, 222] width 285 height 6
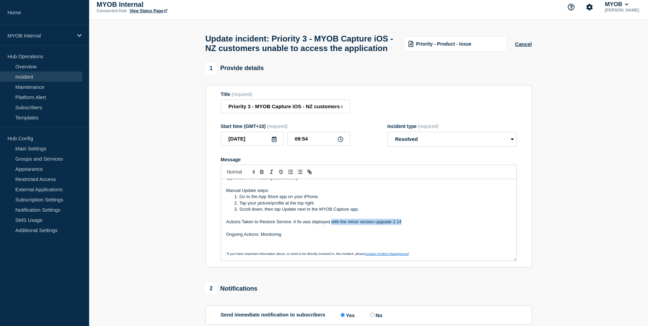
drag, startPoint x: 331, startPoint y: 230, endPoint x: 403, endPoint y: 230, distance: 71.1
click at [403, 225] on p "Actions Taken to Restore Service: A fix was deployed with the minor version upg…" at bounding box center [368, 222] width 285 height 6
click at [365, 225] on p "Actions Taken to Restore Service: A fix was deployed maintaining the" at bounding box center [368, 222] width 285 height 6
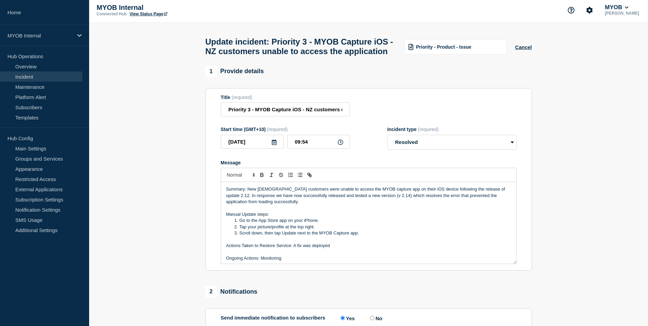
scroll to position [1, 0]
drag, startPoint x: 246, startPoint y: 197, endPoint x: 218, endPoint y: 197, distance: 28.2
click at [218, 197] on section "Title (required) Priority 3 - MYOB Capture iOS - NZ customers unable to access …" at bounding box center [369, 180] width 327 height 183
click at [278, 218] on p "Manual Update steps:" at bounding box center [368, 215] width 285 height 6
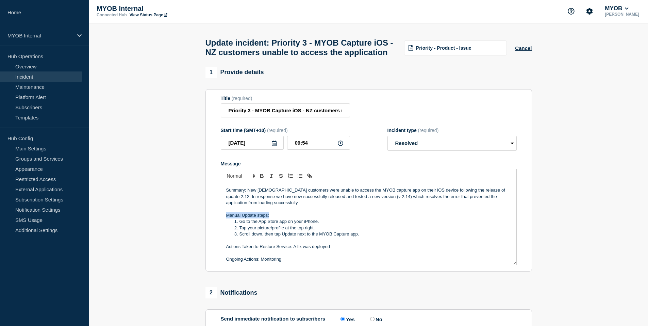
drag, startPoint x: 273, startPoint y: 222, endPoint x: 223, endPoint y: 220, distance: 49.7
click at [223, 220] on div "Summary: New [DEMOGRAPHIC_DATA] customers were unable to access the MYOB captur…" at bounding box center [368, 224] width 295 height 82
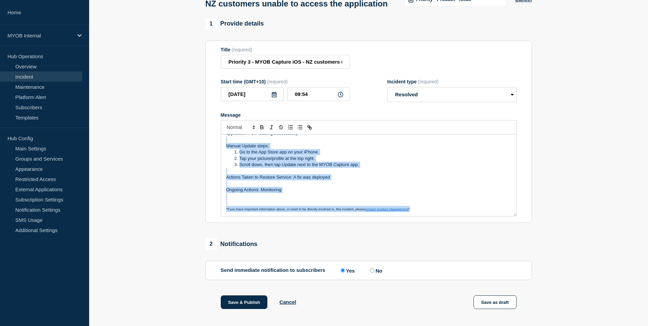
scroll to position [0, 0]
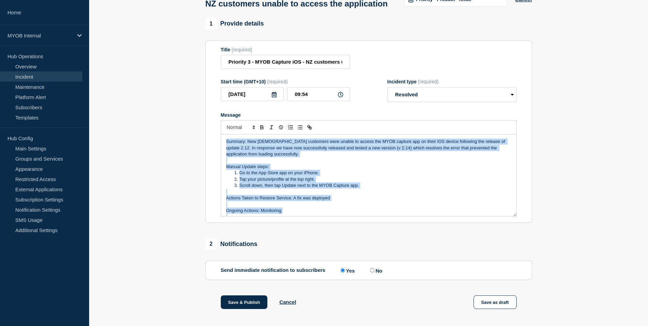
drag, startPoint x: 429, startPoint y: 222, endPoint x: 214, endPoint y: 116, distance: 240.0
click at [214, 116] on section "Title (required) Priority 3 - MYOB Capture iOS - NZ customers unable to access …" at bounding box center [369, 131] width 327 height 183
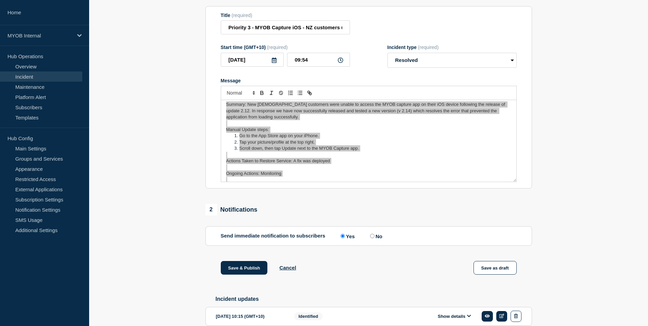
scroll to position [4, 0]
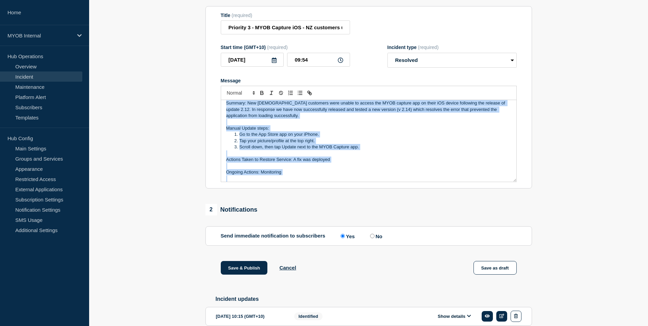
click at [310, 163] on p "Actions Taken to Restore Service: A fix was deployed" at bounding box center [368, 160] width 285 height 6
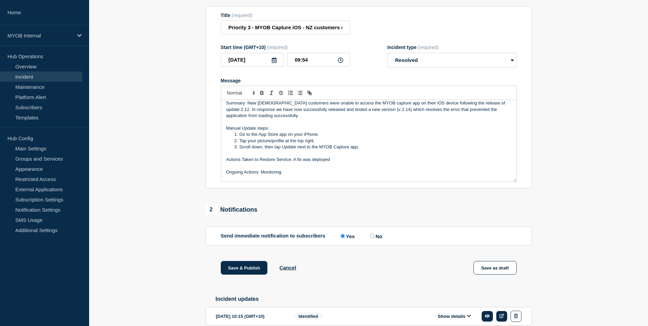
click at [333, 163] on p "Actions Taken to Restore Service: A fix was deployed" at bounding box center [368, 160] width 285 height 6
drag, startPoint x: 332, startPoint y: 167, endPoint x: 298, endPoint y: 168, distance: 34.4
click at [298, 163] on p "Actions Taken to Restore Service: A fix was deployed" at bounding box center [368, 160] width 285 height 6
click at [376, 163] on p "Actions Taken to Restore Service: A fix is now available on the app store" at bounding box center [368, 160] width 285 height 6
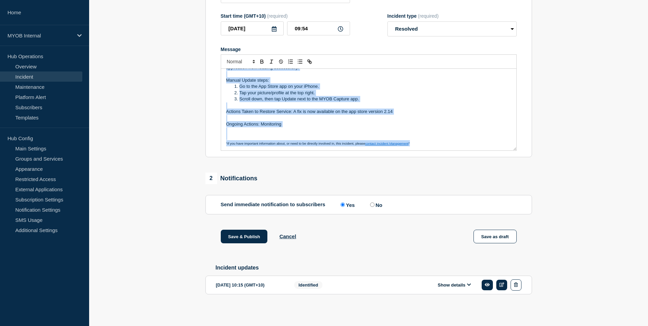
scroll to position [0, 0]
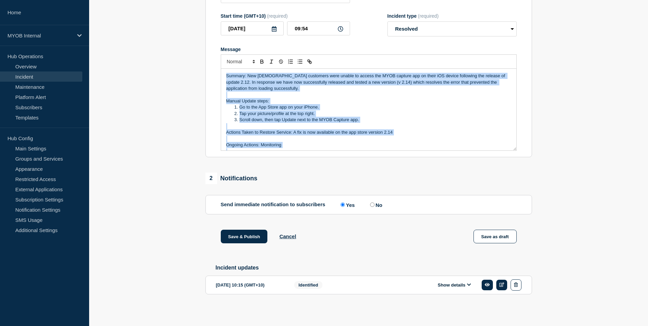
drag, startPoint x: 421, startPoint y: 143, endPoint x: 217, endPoint y: 37, distance: 229.3
click at [217, 37] on section "Title (required) Priority 3 - MYOB Capture iOS - NZ customers unable to access …" at bounding box center [369, 66] width 327 height 183
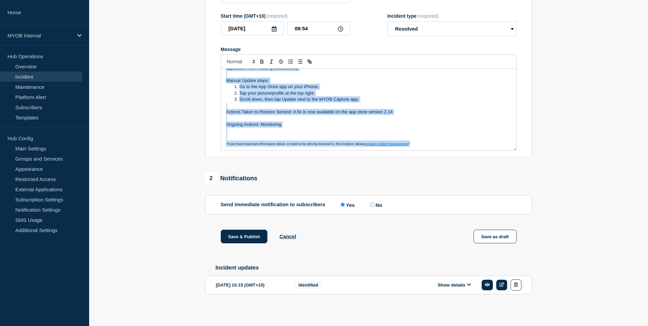
scroll to position [21, 0]
click at [242, 236] on button "Save & Publish" at bounding box center [244, 237] width 47 height 14
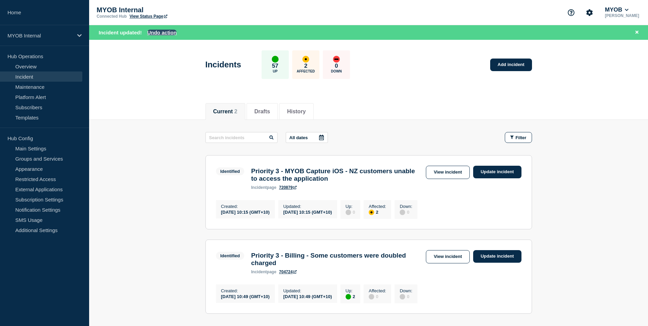
click at [166, 33] on button "Undo action" at bounding box center [162, 33] width 30 height 6
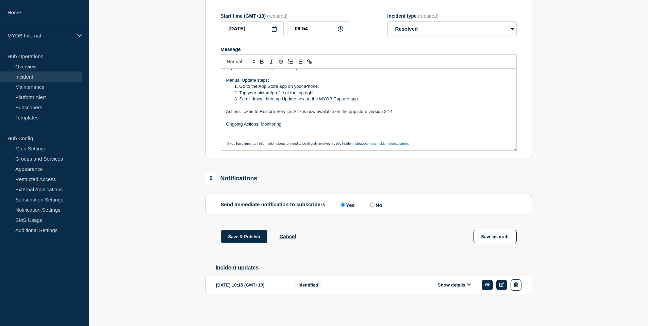
scroll to position [126, 0]
click at [239, 232] on button "Save & Publish" at bounding box center [244, 237] width 47 height 14
